Goal: Task Accomplishment & Management: Complete application form

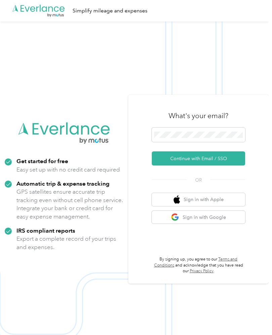
click at [205, 165] on button "Continue with Email / SSO" at bounding box center [198, 158] width 93 height 14
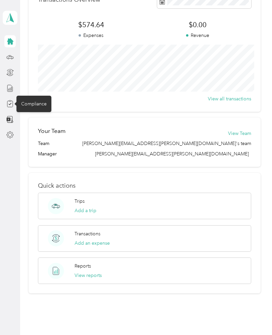
click at [38, 103] on div "Compliance" at bounding box center [33, 104] width 35 height 16
click at [12, 106] on icon at bounding box center [9, 103] width 7 height 7
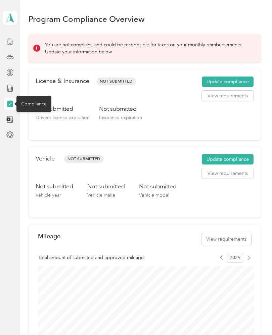
click at [211, 115] on div "Not submitted Driver’s license expiration Not submitted Insurance expiration" at bounding box center [145, 119] width 218 height 28
click at [246, 81] on button "Update compliance" at bounding box center [227, 81] width 52 height 11
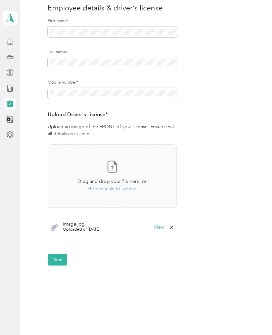
scroll to position [83, 0]
click at [115, 167] on icon at bounding box center [111, 166] width 13 height 13
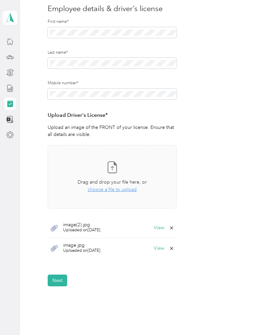
click at [112, 167] on icon at bounding box center [111, 166] width 13 height 13
click at [99, 277] on div "Take a photo or choose a photo from your library Drag and drop your file here, …" at bounding box center [112, 213] width 129 height 136
click at [99, 268] on span "Uploaded on 9/23/2025" at bounding box center [81, 271] width 37 height 6
click at [158, 266] on button "View" at bounding box center [159, 268] width 10 height 5
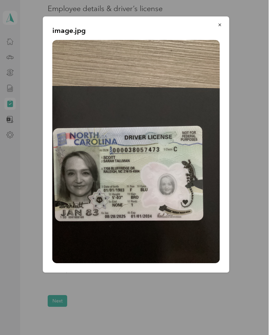
click at [218, 27] on icon "button" at bounding box center [219, 24] width 5 height 5
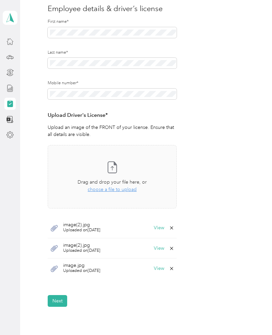
click at [158, 269] on button "View" at bounding box center [159, 268] width 10 height 5
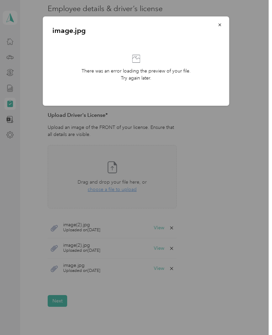
click at [220, 23] on icon "button" at bounding box center [219, 24] width 5 height 5
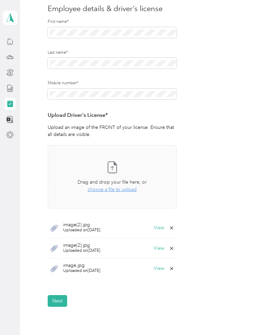
click at [161, 226] on button "View" at bounding box center [159, 227] width 10 height 5
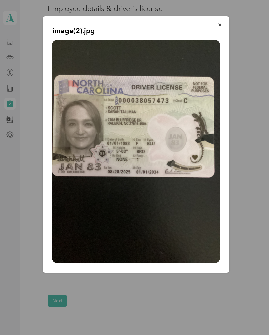
click at [216, 25] on button "button" at bounding box center [220, 25] width 14 height 12
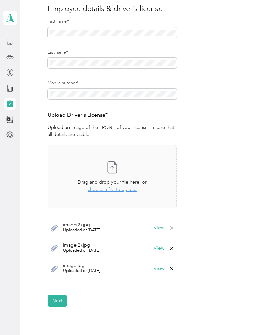
click at [174, 249] on icon at bounding box center [171, 247] width 5 height 5
click at [154, 253] on button "Yes" at bounding box center [156, 251] width 13 height 11
click at [174, 246] on icon at bounding box center [171, 247] width 5 height 5
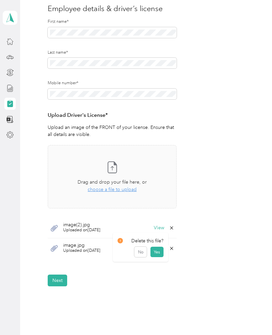
click at [158, 253] on button "Yes" at bounding box center [156, 251] width 13 height 11
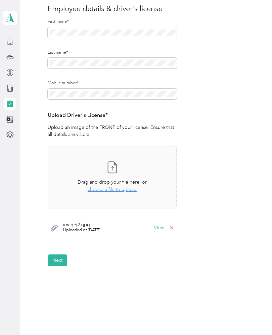
click at [59, 256] on button "Next" at bounding box center [57, 260] width 19 height 12
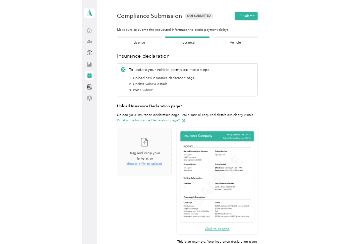
scroll to position [8, 0]
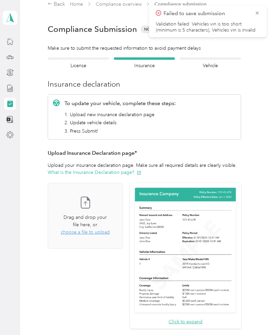
click at [95, 229] on span "choose a file to upload" at bounding box center [85, 232] width 49 height 6
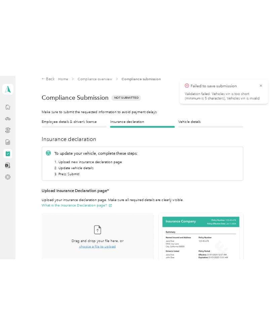
scroll to position [0, 0]
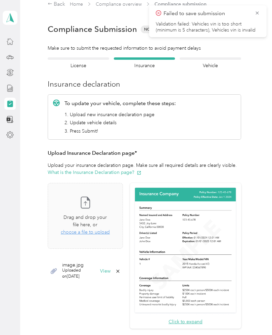
click at [99, 230] on div "Drag and drop your file here, or choose a file to upload" at bounding box center [84, 225] width 49 height 22
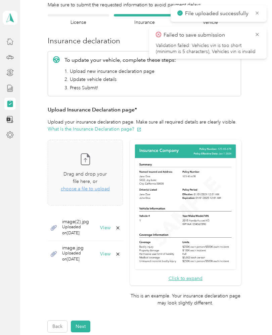
scroll to position [52, 0]
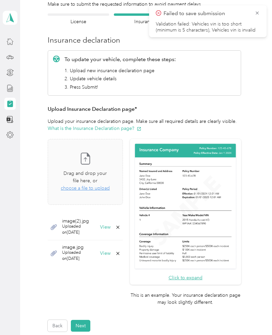
click at [78, 320] on button "Next" at bounding box center [80, 326] width 19 height 12
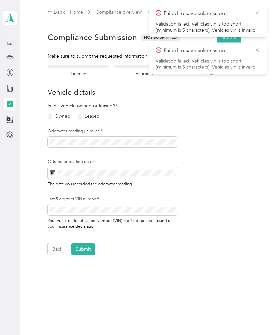
scroll to position [0, 0]
click at [258, 12] on icon at bounding box center [256, 13] width 5 height 6
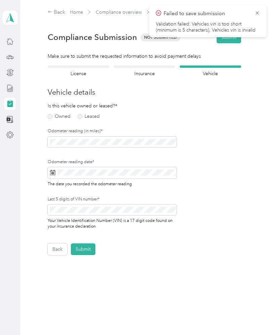
click at [256, 12] on icon at bounding box center [256, 13] width 5 height 6
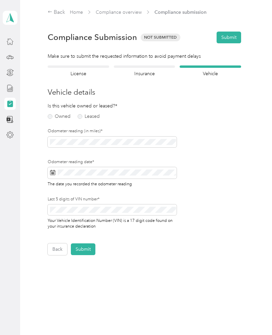
click at [48, 247] on button "Back" at bounding box center [57, 249] width 19 height 12
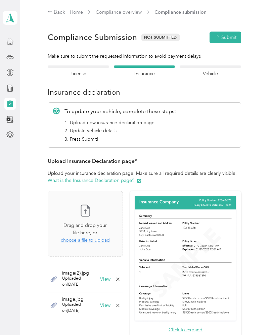
scroll to position [8, 0]
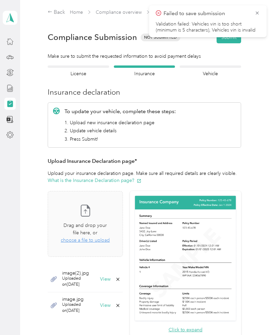
click at [258, 11] on icon at bounding box center [256, 13] width 5 height 6
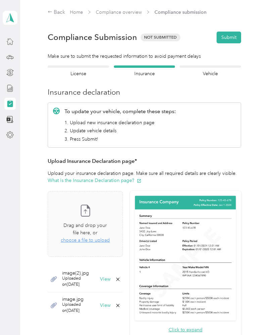
click at [110, 277] on button "View" at bounding box center [105, 279] width 10 height 5
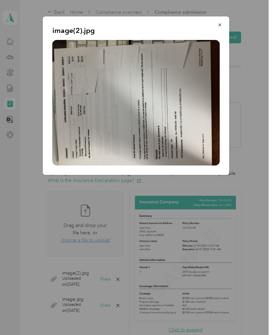
click at [222, 24] on button "button" at bounding box center [220, 25] width 14 height 12
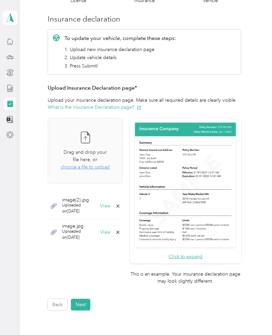
scroll to position [73, 0]
click at [84, 298] on button "Next" at bounding box center [80, 304] width 19 height 12
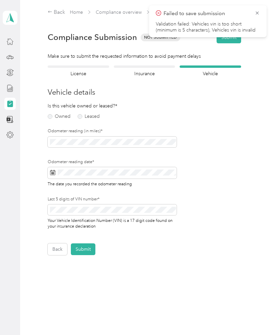
scroll to position [0, 0]
click at [258, 11] on icon at bounding box center [256, 13] width 5 height 6
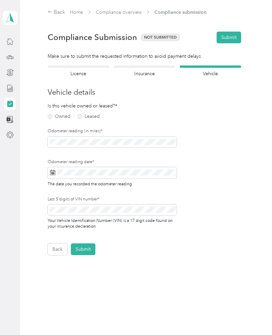
click at [54, 116] on label "Owned" at bounding box center [59, 116] width 23 height 5
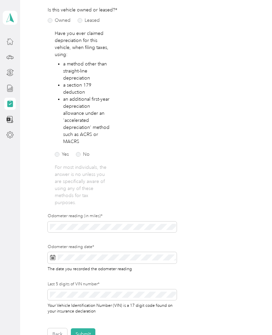
scroll to position [96, 0]
click at [81, 152] on label "No" at bounding box center [83, 154] width 14 height 5
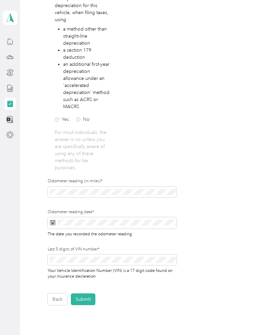
scroll to position [133, 0]
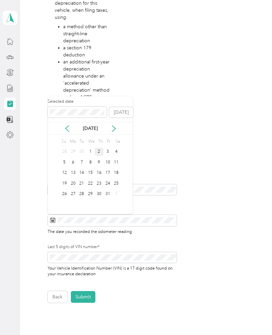
click at [96, 148] on div "2" at bounding box center [99, 152] width 9 height 8
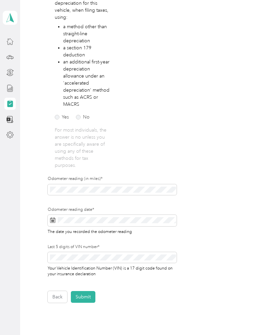
click at [83, 294] on button "Submit" at bounding box center [83, 297] width 24 height 12
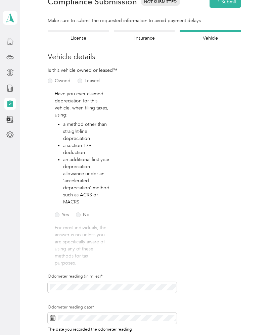
scroll to position [8, 0]
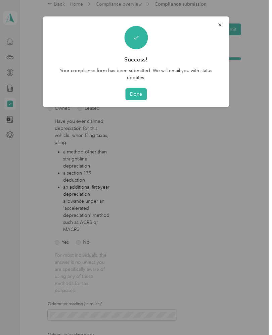
click at [130, 92] on button "Done" at bounding box center [135, 94] width 21 height 12
